Goal: Navigation & Orientation: Find specific page/section

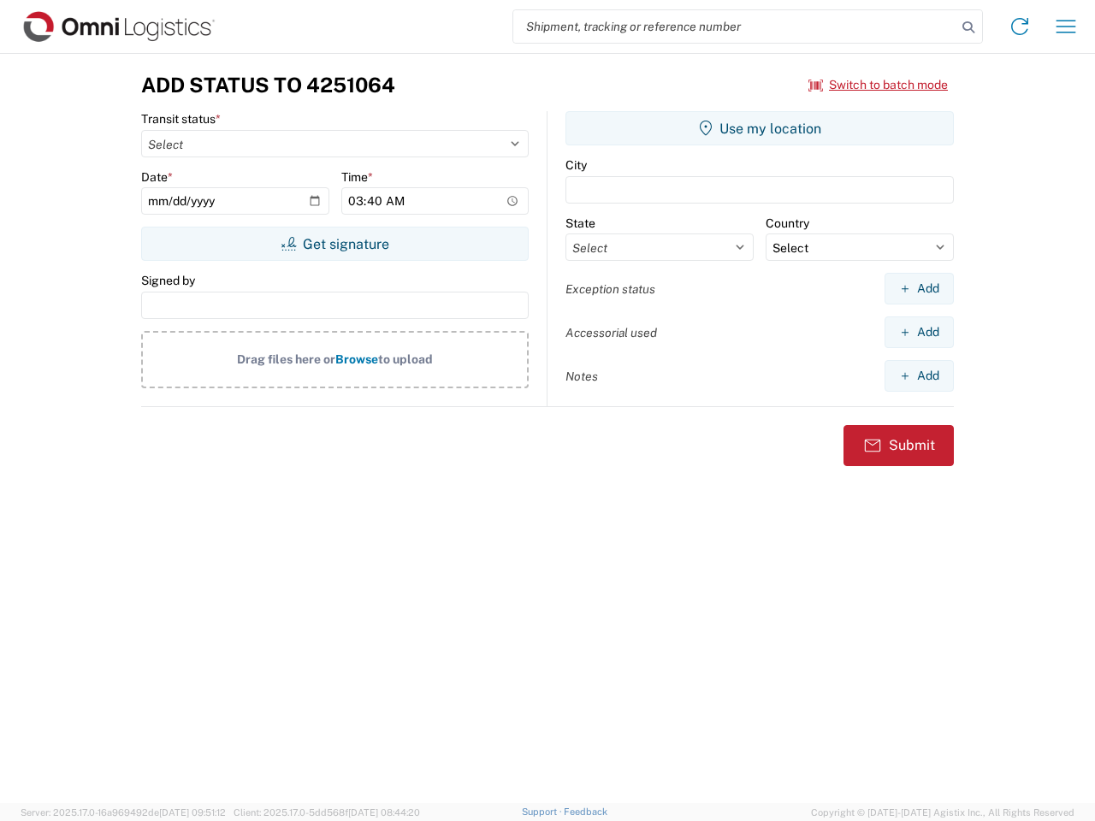
click at [735, 27] on input "search" at bounding box center [734, 26] width 443 height 33
click at [969, 27] on icon at bounding box center [969, 27] width 24 height 24
click at [1020, 27] on icon at bounding box center [1019, 26] width 27 height 27
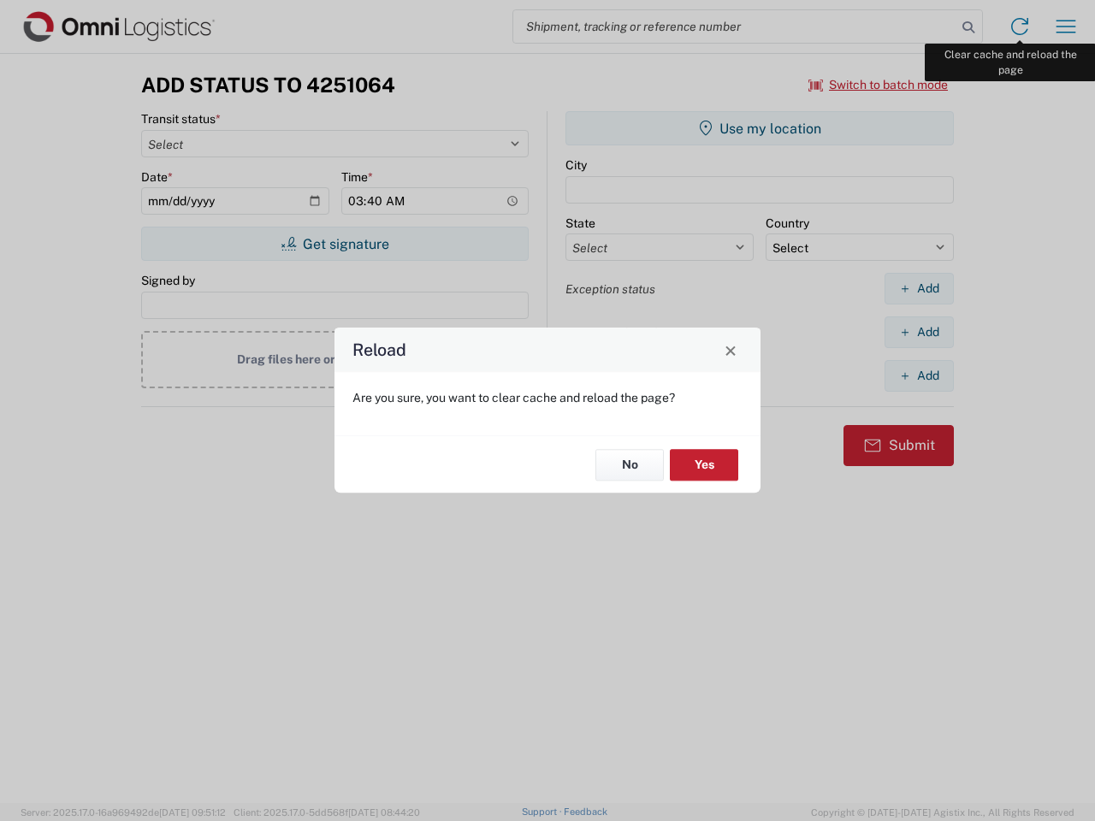
click at [1066, 27] on div "Reload Are you sure, you want to clear cache and reload the page? No Yes" at bounding box center [547, 410] width 1095 height 821
click at [879, 85] on div "Reload Are you sure, you want to clear cache and reload the page? No Yes" at bounding box center [547, 410] width 1095 height 821
click at [335, 244] on div "Reload Are you sure, you want to clear cache and reload the page? No Yes" at bounding box center [547, 410] width 1095 height 821
click at [760, 128] on div "Reload Are you sure, you want to clear cache and reload the page? No Yes" at bounding box center [547, 410] width 1095 height 821
click at [919, 288] on div "Reload Are you sure, you want to clear cache and reload the page? No Yes" at bounding box center [547, 410] width 1095 height 821
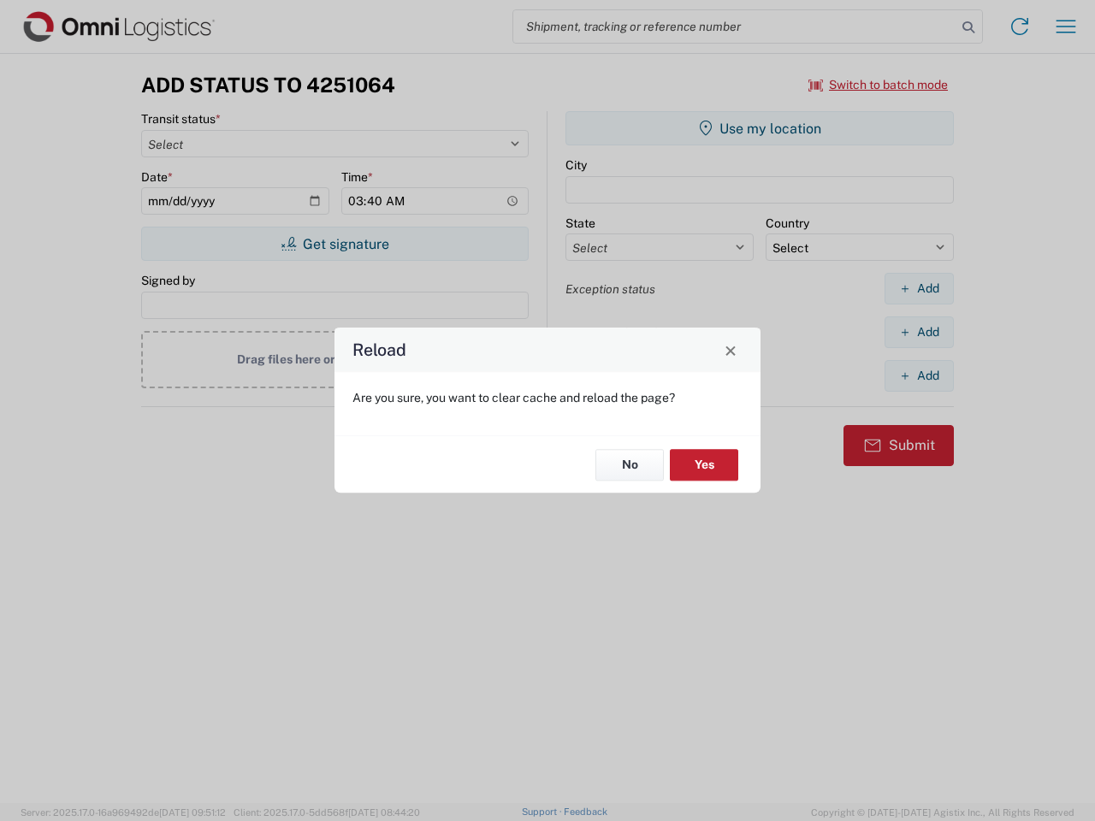
click at [919, 332] on div "Reload Are you sure, you want to clear cache and reload the page? No Yes" at bounding box center [547, 410] width 1095 height 821
click at [919, 376] on div "Reload Are you sure, you want to clear cache and reload the page? No Yes" at bounding box center [547, 410] width 1095 height 821
